Goal: Transaction & Acquisition: Purchase product/service

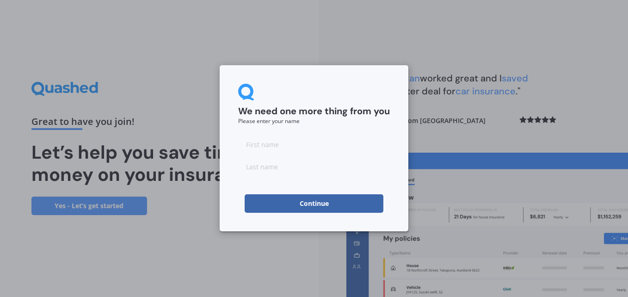
click at [271, 146] on input at bounding box center [314, 144] width 152 height 18
type input "[PERSON_NAME]"
click at [284, 209] on button "Continue" at bounding box center [314, 203] width 139 height 18
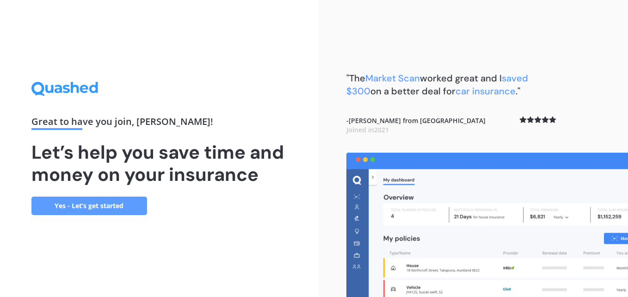
click at [76, 204] on link "Yes - Let’s get started" at bounding box center [89, 206] width 116 height 18
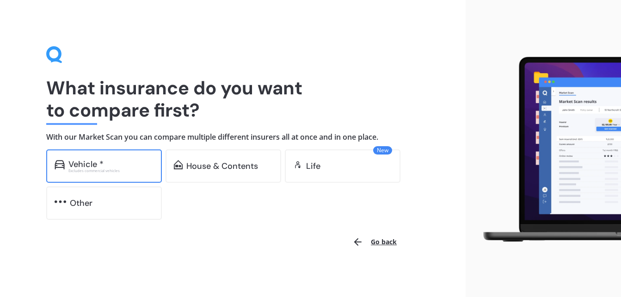
click at [111, 172] on div "Excludes commercial vehicles" at bounding box center [110, 171] width 85 height 4
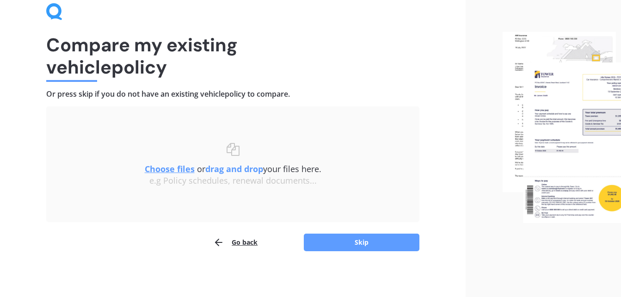
scroll to position [44, 0]
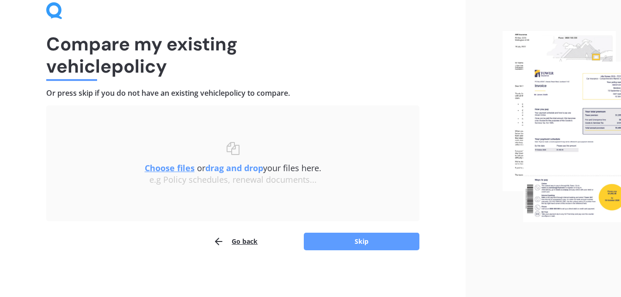
click at [168, 166] on u "Choose files" at bounding box center [170, 167] width 50 height 11
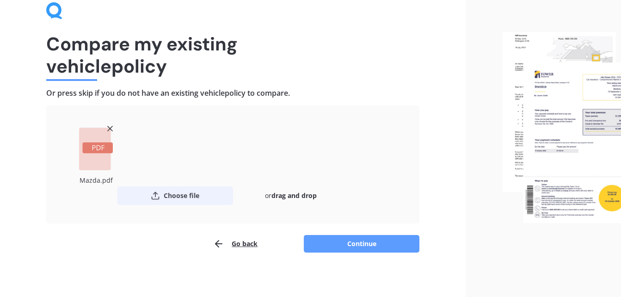
click at [179, 194] on button "Choose file" at bounding box center [175, 195] width 116 height 18
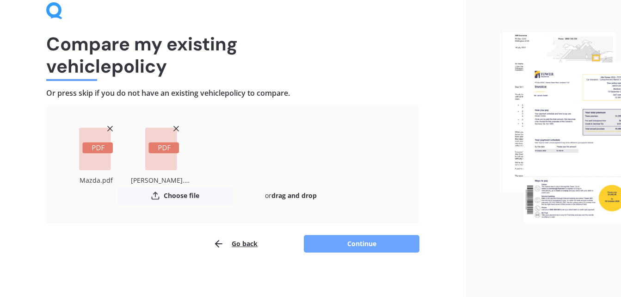
click at [352, 242] on button "Continue" at bounding box center [362, 244] width 116 height 18
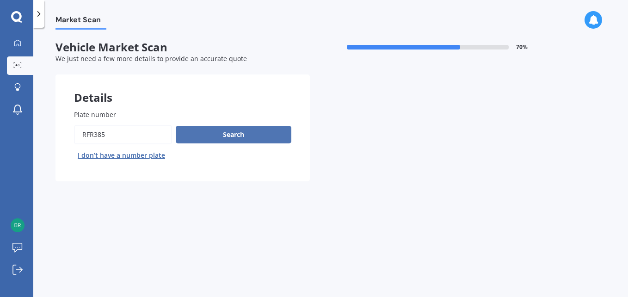
click at [248, 137] on button "Search" at bounding box center [234, 135] width 116 height 18
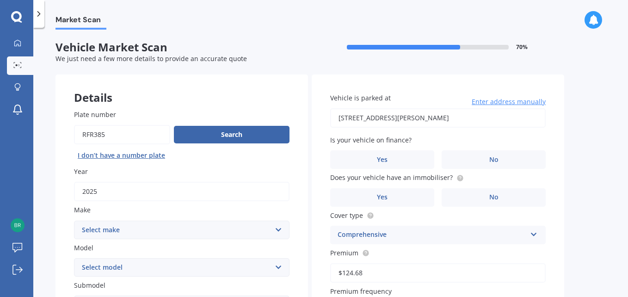
drag, startPoint x: 622, startPoint y: 77, endPoint x: 627, endPoint y: 110, distance: 32.8
click at [627, 110] on div "Market Scan Vehicle Market Scan 70 % We just need a few more details to provide…" at bounding box center [330, 164] width 595 height 269
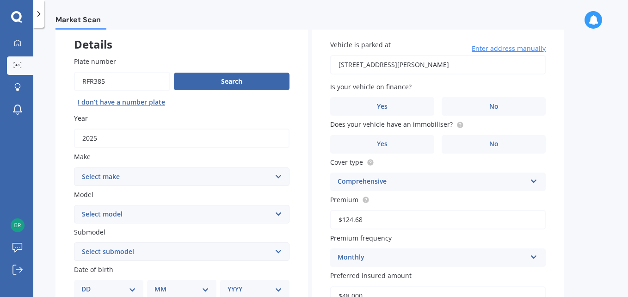
scroll to position [54, 0]
click at [187, 173] on select "Select make AC ALFA ROMEO ASTON [PERSON_NAME] AUDI AUSTIN BEDFORD Bentley BMW B…" at bounding box center [181, 175] width 215 height 18
select select "GWM"
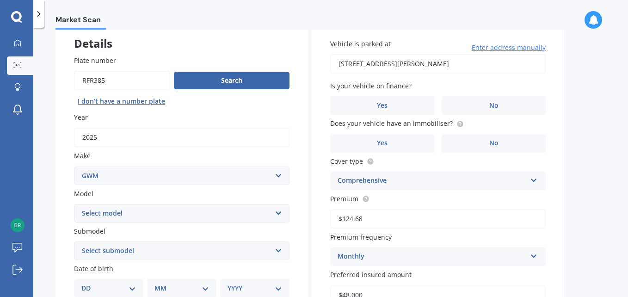
click at [74, 166] on select "Select make AC ALFA ROMEO ASTON [PERSON_NAME] AUDI AUSTIN BEDFORD Bentley BMW B…" at bounding box center [181, 175] width 215 height 18
click at [192, 217] on select "Select model [PERSON_NAME] HAVAL H6 ORA TANK" at bounding box center [181, 213] width 215 height 18
select select "HAVAL H6"
click at [74, 204] on select "Select model [PERSON_NAME] HAVAL H6 ORA TANK" at bounding box center [181, 213] width 215 height 18
click at [171, 253] on select "Select submodel GT ULTRA PHEV 4WD" at bounding box center [181, 250] width 215 height 18
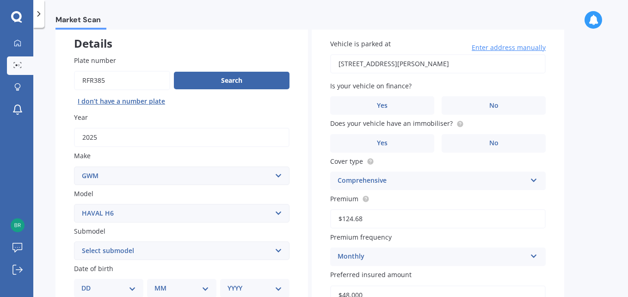
click at [49, 182] on div "Market Scan Vehicle Market Scan 70 % We just need a few more details to provide…" at bounding box center [330, 164] width 595 height 269
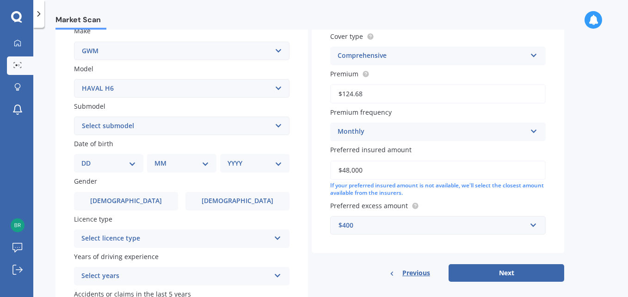
scroll to position [180, 0]
click at [123, 167] on select "DD 01 02 03 04 05 06 07 08 09 10 11 12 13 14 15 16 17 18 19 20 21 22 23 24 25 2…" at bounding box center [108, 162] width 55 height 10
select select "12"
click at [89, 157] on select "DD 01 02 03 04 05 06 07 08 09 10 11 12 13 14 15 16 17 18 19 20 21 22 23 24 25 2…" at bounding box center [108, 162] width 55 height 10
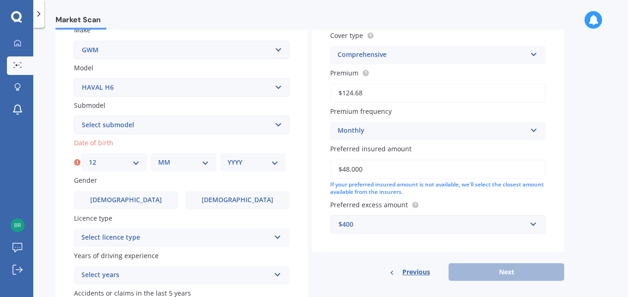
click at [196, 161] on select "MM 01 02 03 04 05 06 07 08 09 10 11 12" at bounding box center [183, 162] width 51 height 10
select select "02"
click at [158, 157] on select "MM 01 02 03 04 05 06 07 08 09 10 11 12" at bounding box center [183, 162] width 51 height 10
click at [264, 156] on div "YYYY 2025 2024 2023 2022 2021 2020 2019 2018 2017 2016 2015 2014 2013 2012 2011…" at bounding box center [253, 162] width 66 height 18
click at [273, 161] on select "YYYY 2025 2024 2023 2022 2021 2020 2019 2018 2017 2016 2015 2014 2013 2012 2011…" at bounding box center [253, 162] width 51 height 10
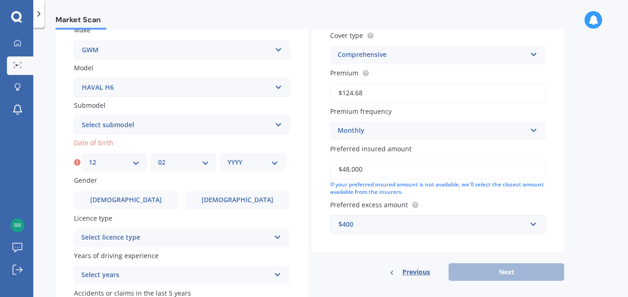
select select "1985"
click at [228, 157] on select "YYYY 2025 2024 2023 2022 2021 2020 2019 2018 2017 2016 2015 2014 2013 2012 2011…" at bounding box center [253, 162] width 51 height 10
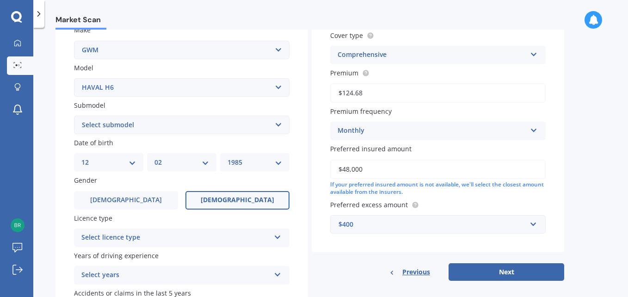
click at [228, 194] on label "[DEMOGRAPHIC_DATA]" at bounding box center [237, 200] width 104 height 18
click at [0, 0] on input "[DEMOGRAPHIC_DATA]" at bounding box center [0, 0] width 0 height 0
click at [222, 232] on div "Select licence type" at bounding box center [175, 237] width 189 height 11
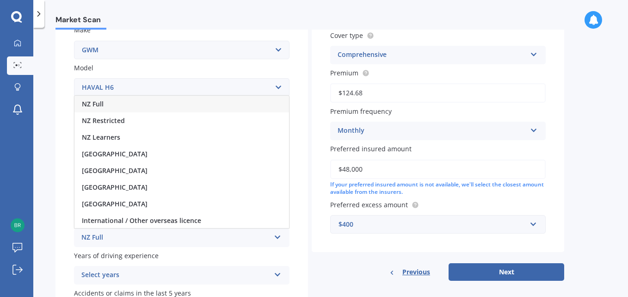
click at [210, 107] on div "NZ Full" at bounding box center [181, 104] width 215 height 17
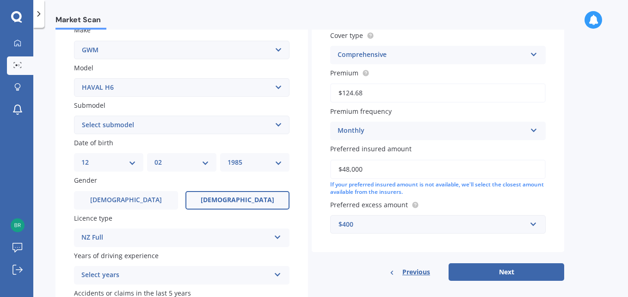
click at [198, 277] on div "Select years" at bounding box center [175, 275] width 189 height 11
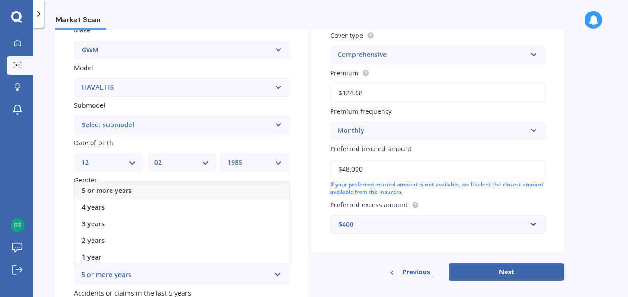
click at [196, 192] on div "5 or more years" at bounding box center [181, 190] width 215 height 17
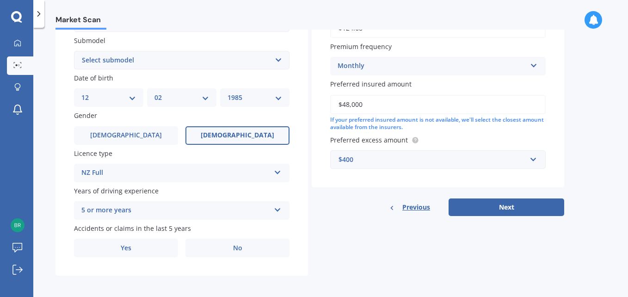
scroll to position [247, 0]
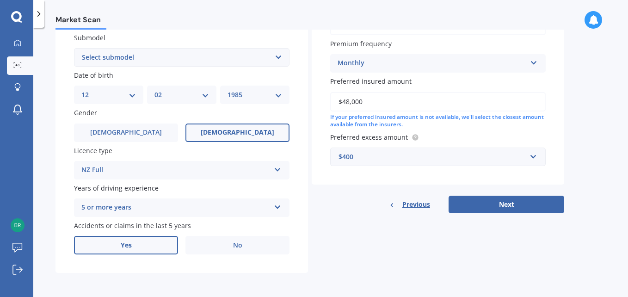
click at [114, 240] on label "Yes" at bounding box center [126, 245] width 104 height 18
click at [0, 0] on input "Yes" at bounding box center [0, 0] width 0 height 0
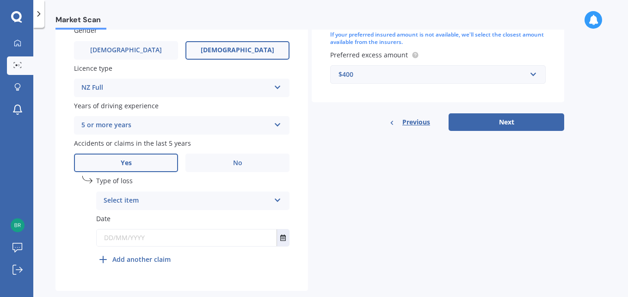
scroll to position [348, 0]
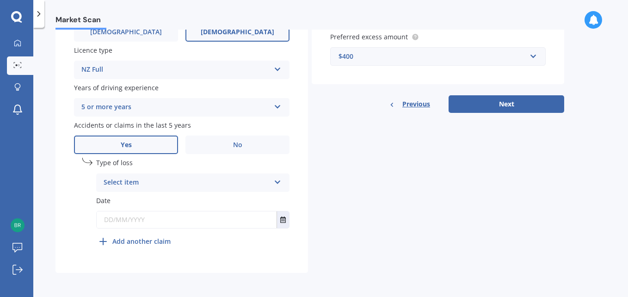
click at [246, 187] on div "Select item" at bounding box center [187, 182] width 166 height 11
click at [234, 200] on div "At fault accident" at bounding box center [193, 200] width 192 height 17
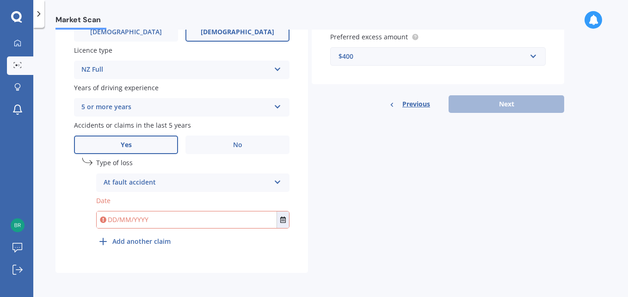
click at [272, 222] on input "text" at bounding box center [187, 219] width 180 height 17
click at [282, 222] on icon "Select date" at bounding box center [283, 219] width 6 height 6
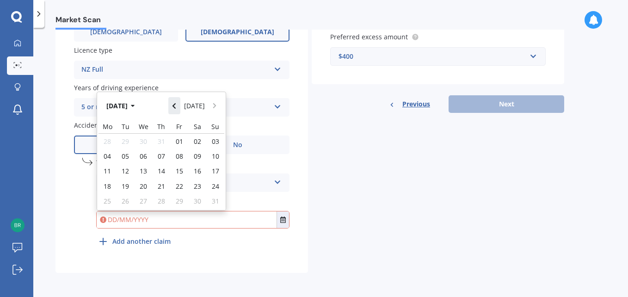
click at [176, 108] on icon "Navigate back" at bounding box center [174, 106] width 4 height 6
click at [121, 102] on button "[DATE]" at bounding box center [122, 105] width 40 height 17
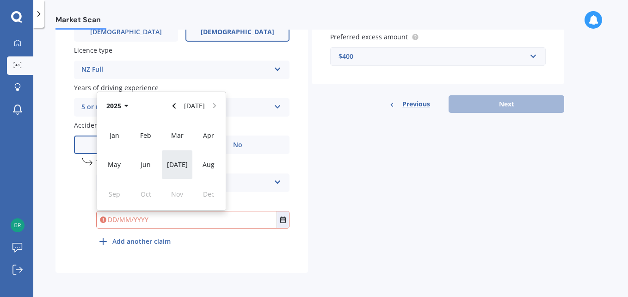
click at [177, 165] on span "[DATE]" at bounding box center [177, 164] width 21 height 9
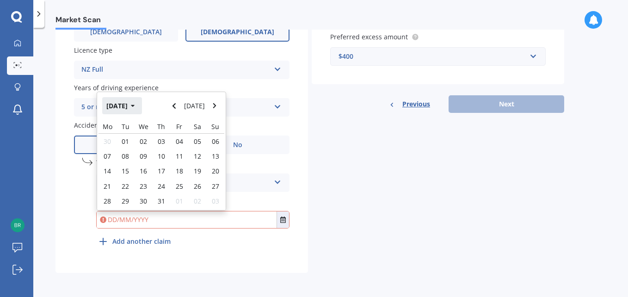
click at [126, 105] on button "[DATE]" at bounding box center [122, 105] width 40 height 17
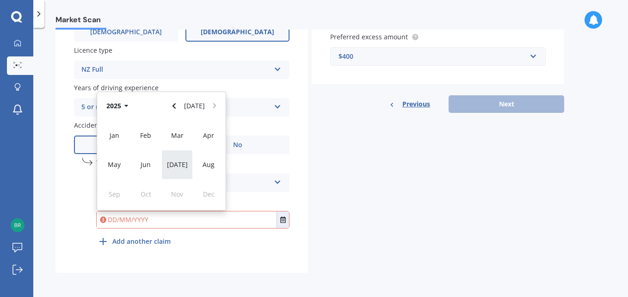
click at [179, 158] on div "[DATE]" at bounding box center [176, 164] width 31 height 29
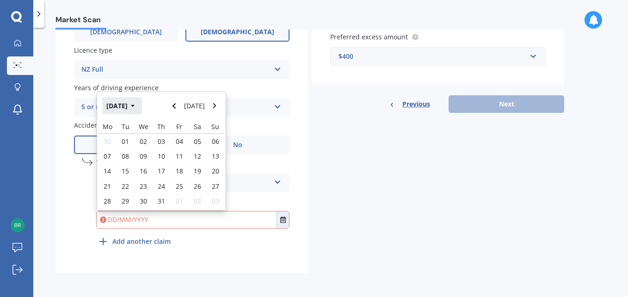
click at [126, 104] on button "[DATE]" at bounding box center [122, 105] width 40 height 17
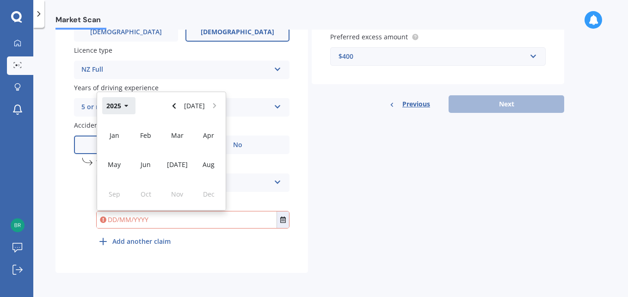
click at [126, 104] on icon "button" at bounding box center [126, 106] width 4 height 6
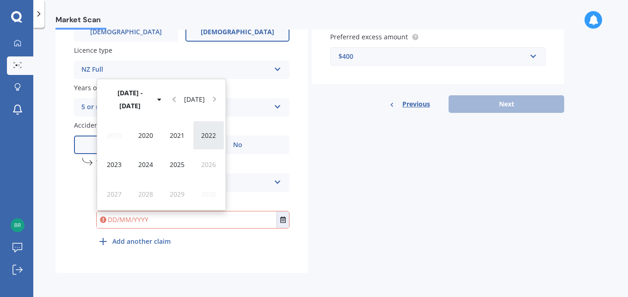
click at [205, 138] on span "2022" at bounding box center [208, 135] width 15 height 9
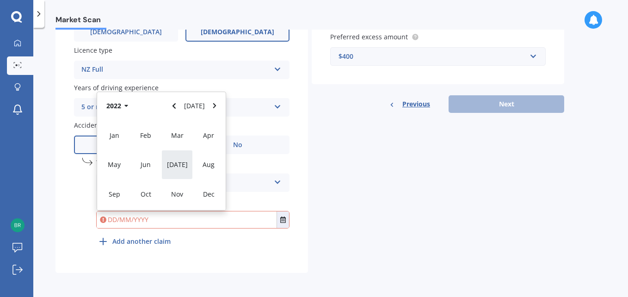
click at [184, 160] on div "[DATE]" at bounding box center [176, 164] width 31 height 29
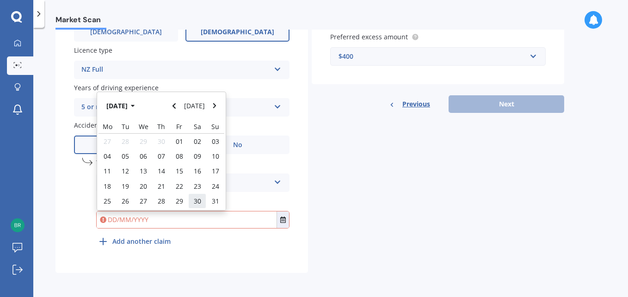
click at [198, 198] on span "30" at bounding box center [197, 201] width 7 height 9
type input "[DATE]"
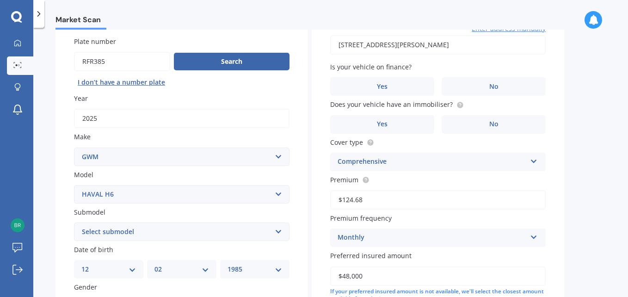
scroll to position [76, 0]
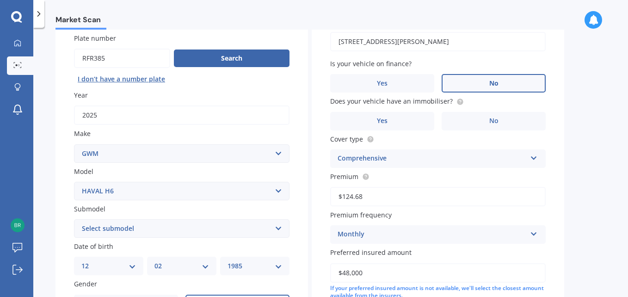
click at [504, 78] on label "No" at bounding box center [494, 83] width 104 height 18
click at [0, 0] on input "No" at bounding box center [0, 0] width 0 height 0
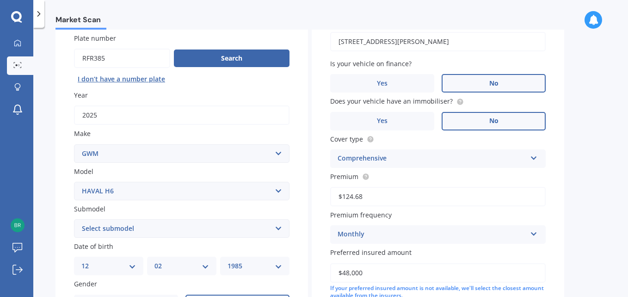
click at [495, 127] on label "No" at bounding box center [494, 121] width 104 height 18
click at [0, 0] on input "No" at bounding box center [0, 0] width 0 height 0
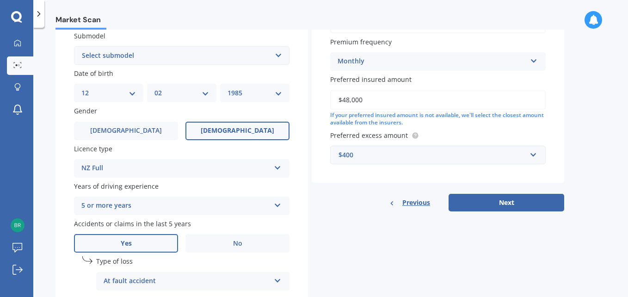
scroll to position [254, 0]
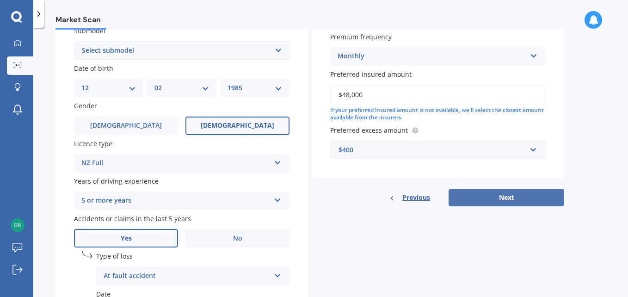
click at [494, 195] on button "Next" at bounding box center [507, 198] width 116 height 18
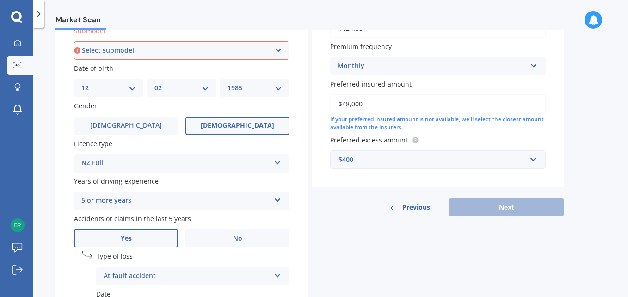
scroll to position [251, 0]
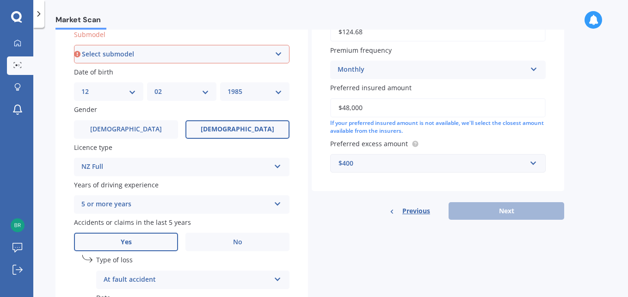
click at [271, 51] on select "Select submodel GT ULTRA PHEV 4WD" at bounding box center [181, 54] width 215 height 18
click at [160, 54] on select "Select submodel GT ULTRA PHEV 4WD" at bounding box center [181, 54] width 215 height 18
click at [488, 215] on div "Previous Next" at bounding box center [438, 211] width 252 height 18
click at [278, 57] on select "Select submodel GT ULTRA PHEV 4WD" at bounding box center [181, 54] width 215 height 18
select select "GT ULTRA PHEV 4WD"
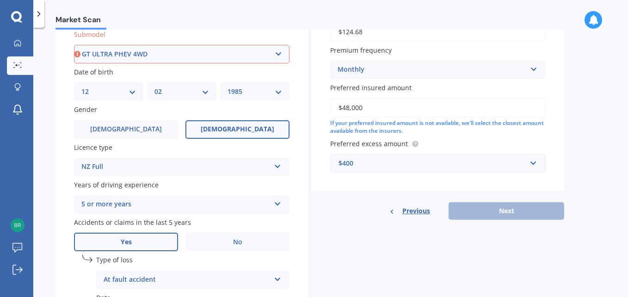
click at [74, 45] on select "Select submodel GT ULTRA PHEV 4WD" at bounding box center [181, 54] width 215 height 18
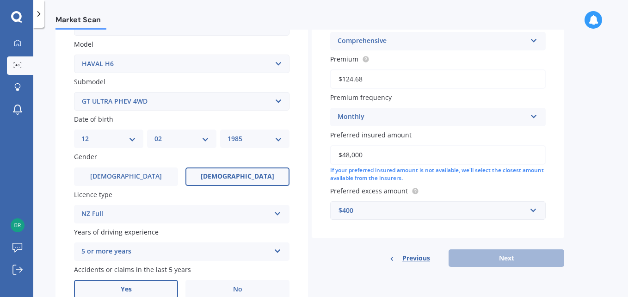
scroll to position [63, 0]
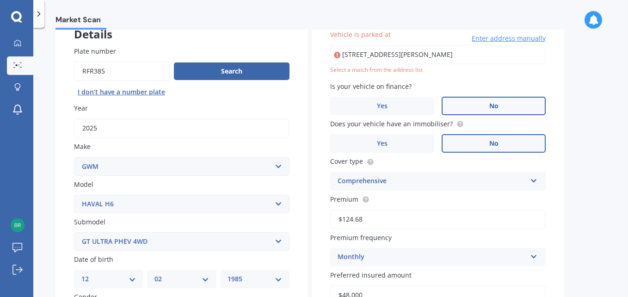
type input "[STREET_ADDRESS][PERSON_NAME]"
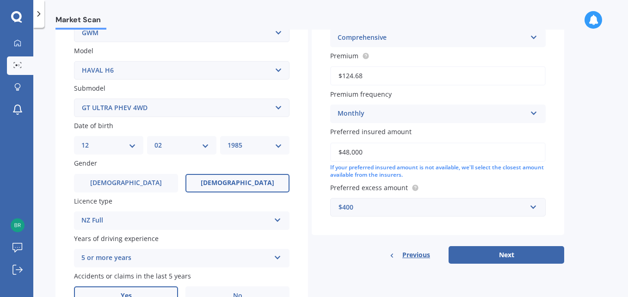
scroll to position [198, 0]
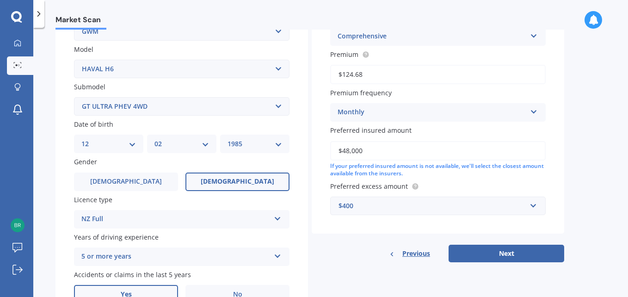
click at [277, 107] on select "Select submodel GT ULTRA PHEV 4WD" at bounding box center [181, 106] width 215 height 18
click at [178, 101] on select "Select submodel GT ULTRA PHEV 4WD" at bounding box center [181, 106] width 215 height 18
click at [161, 105] on select "Select submodel GT ULTRA PHEV 4WD" at bounding box center [181, 106] width 215 height 18
click at [482, 257] on button "Next" at bounding box center [507, 254] width 116 height 18
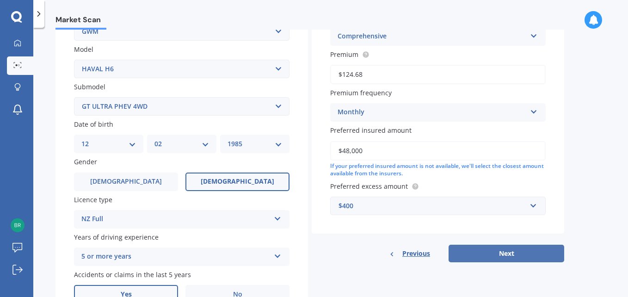
select select "12"
select select "02"
select select "1985"
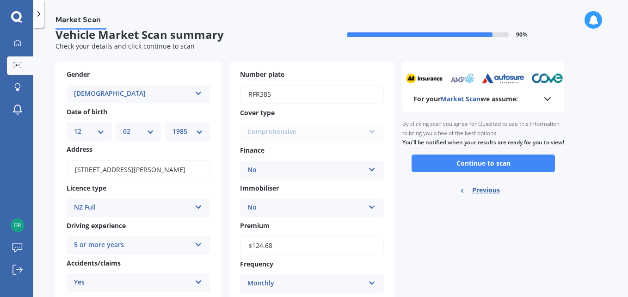
scroll to position [10, 0]
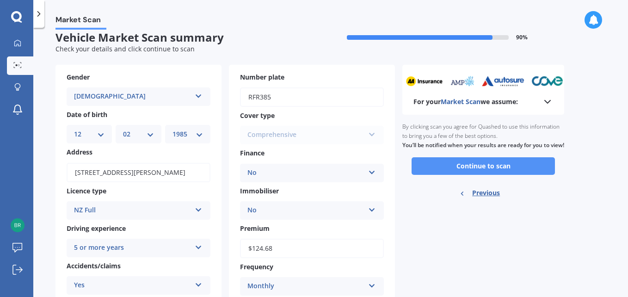
click at [477, 175] on button "Continue to scan" at bounding box center [483, 166] width 143 height 18
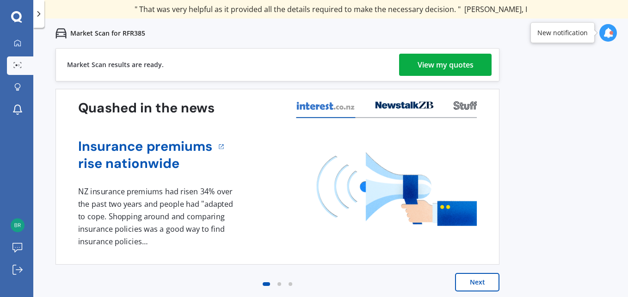
click at [445, 66] on div "View my quotes" at bounding box center [446, 65] width 56 height 22
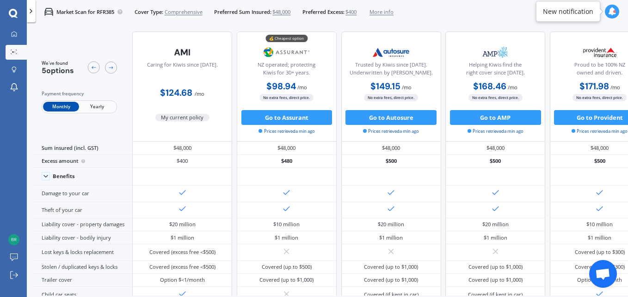
click at [610, 13] on icon at bounding box center [612, 11] width 8 height 8
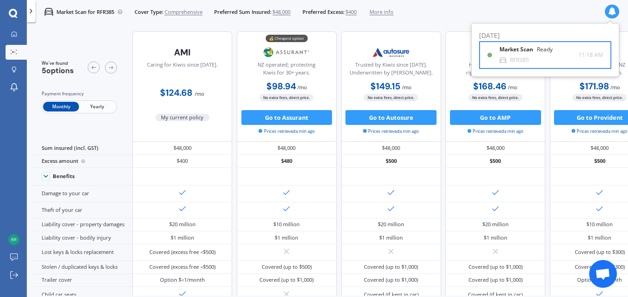
click at [515, 52] on b "Market Scan" at bounding box center [517, 49] width 37 height 6
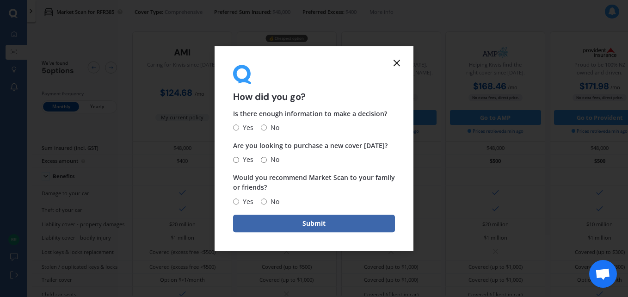
click at [399, 64] on icon at bounding box center [396, 62] width 11 height 11
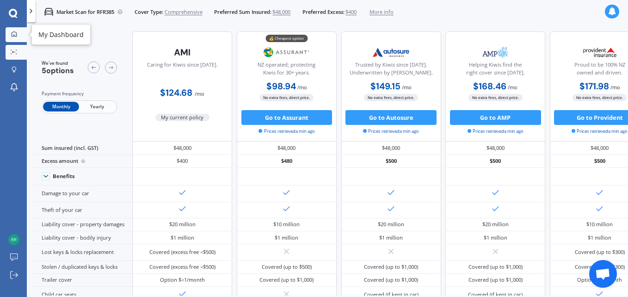
click at [12, 33] on icon at bounding box center [14, 33] width 5 height 5
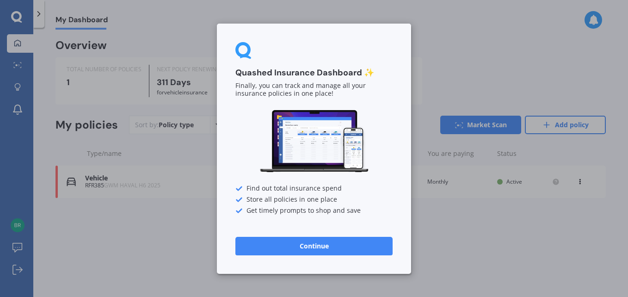
click at [293, 245] on button "Continue" at bounding box center [313, 245] width 157 height 18
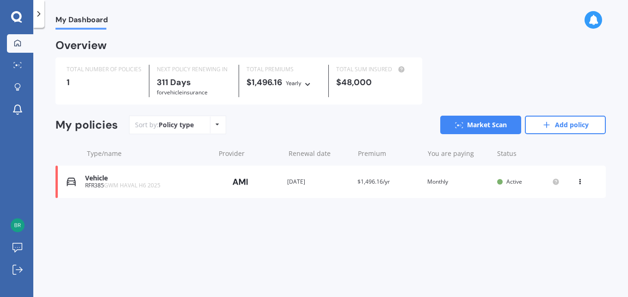
click at [582, 182] on icon at bounding box center [580, 180] width 6 height 6
click at [553, 221] on div "Delete" at bounding box center [560, 218] width 92 height 18
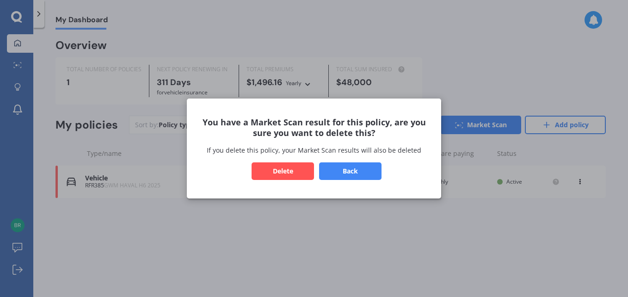
click at [289, 167] on button "Delete" at bounding box center [283, 171] width 62 height 18
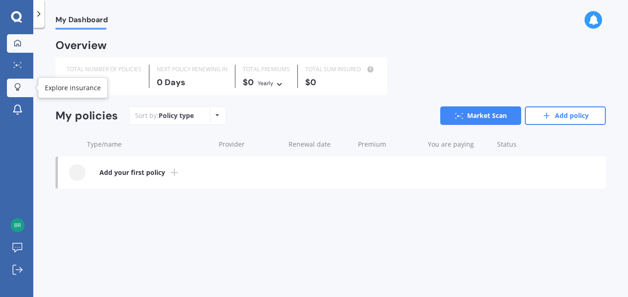
click at [17, 92] on div at bounding box center [18, 87] width 14 height 9
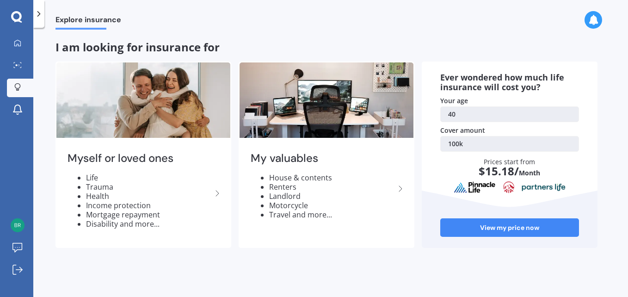
click at [473, 140] on link "100k" at bounding box center [509, 144] width 139 height 16
